Goal: Task Accomplishment & Management: Use online tool/utility

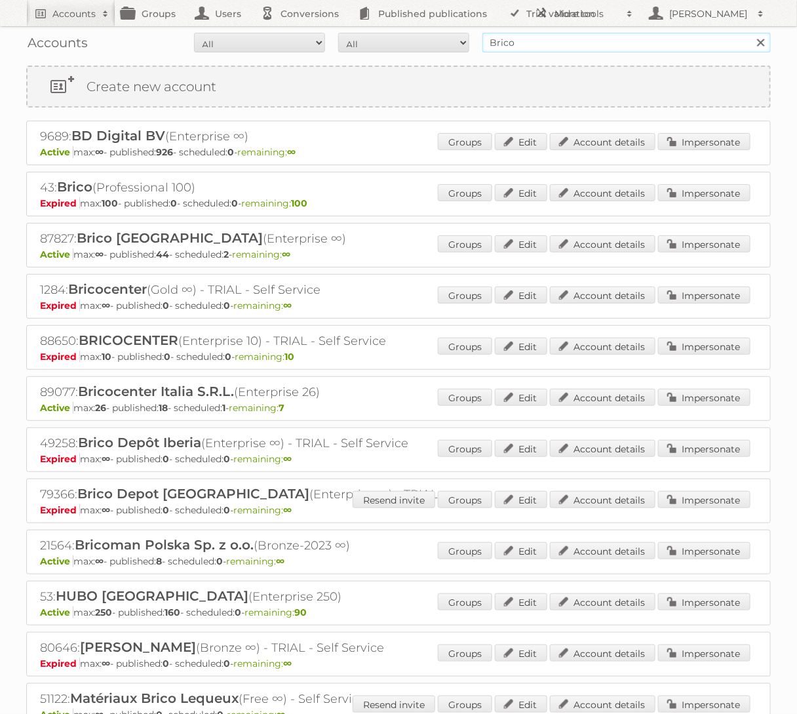
click at [513, 43] on input "Brico" at bounding box center [627, 43] width 289 height 20
type input "KARWEI"
click at [751, 33] on input "Search" at bounding box center [761, 43] width 20 height 20
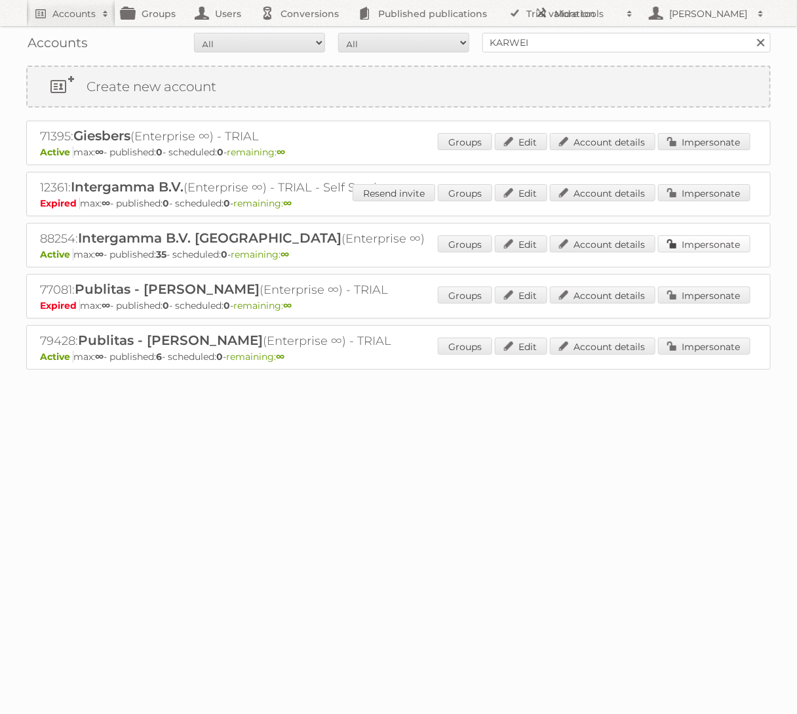
click at [683, 236] on link "Impersonate" at bounding box center [704, 243] width 92 height 17
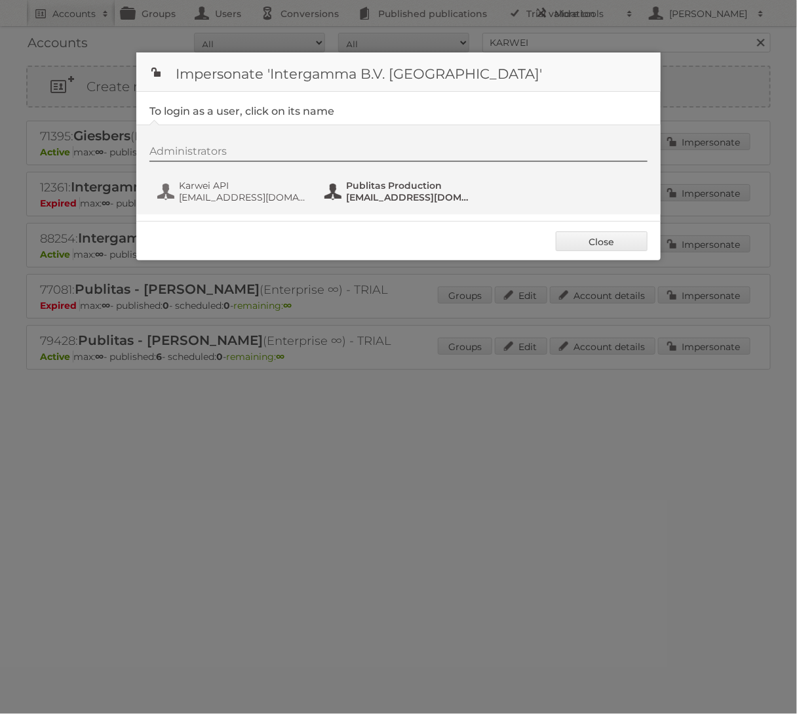
click at [386, 188] on span "Publitas Production" at bounding box center [409, 186] width 127 height 12
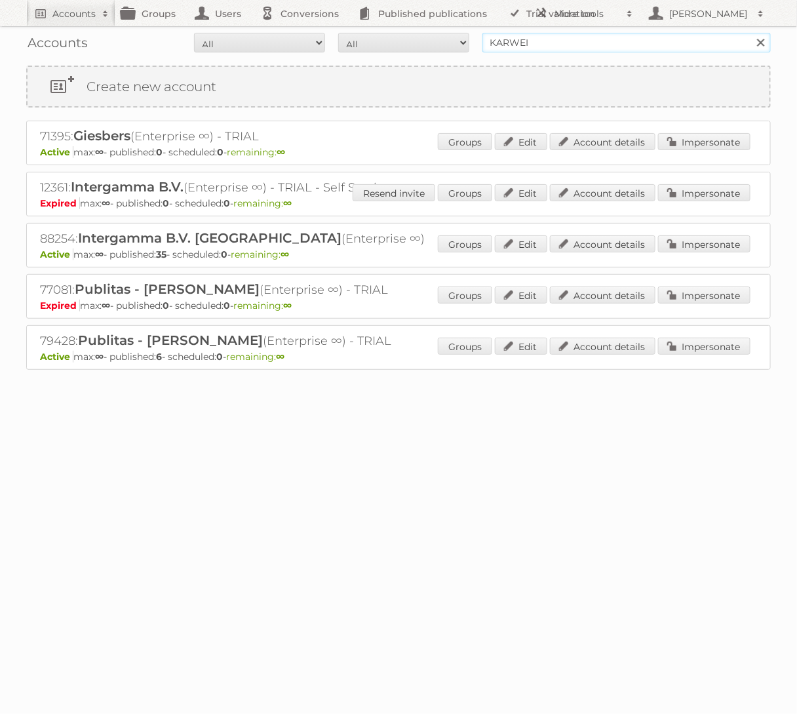
click at [542, 46] on input "KARWEI" at bounding box center [627, 43] width 289 height 20
type input "Praxis"
click at [751, 33] on input "Search" at bounding box center [761, 43] width 20 height 20
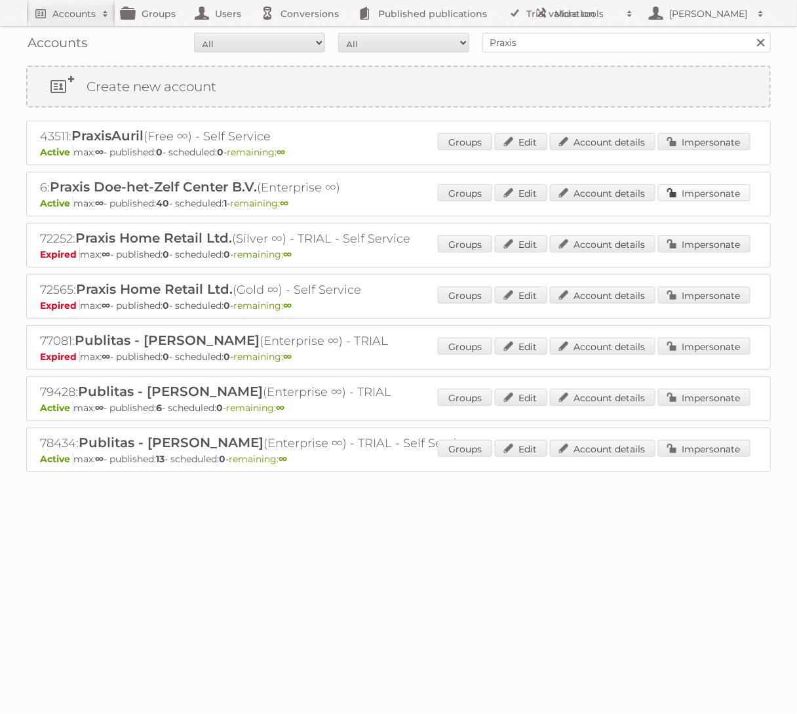
click at [684, 194] on link "Impersonate" at bounding box center [704, 192] width 92 height 17
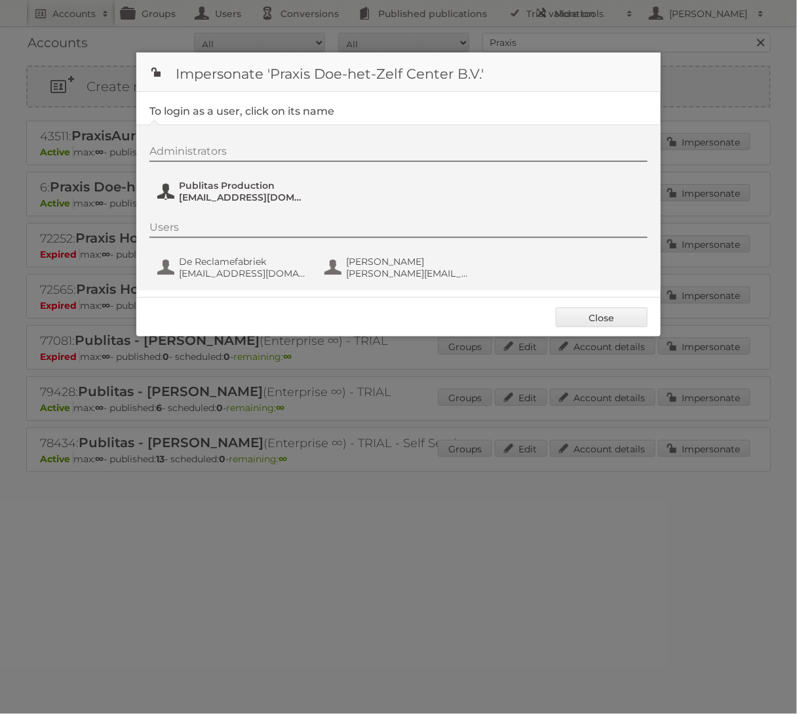
click at [250, 191] on span "fs+praxis@publitas.com" at bounding box center [242, 197] width 127 height 12
